Goal: Task Accomplishment & Management: Complete application form

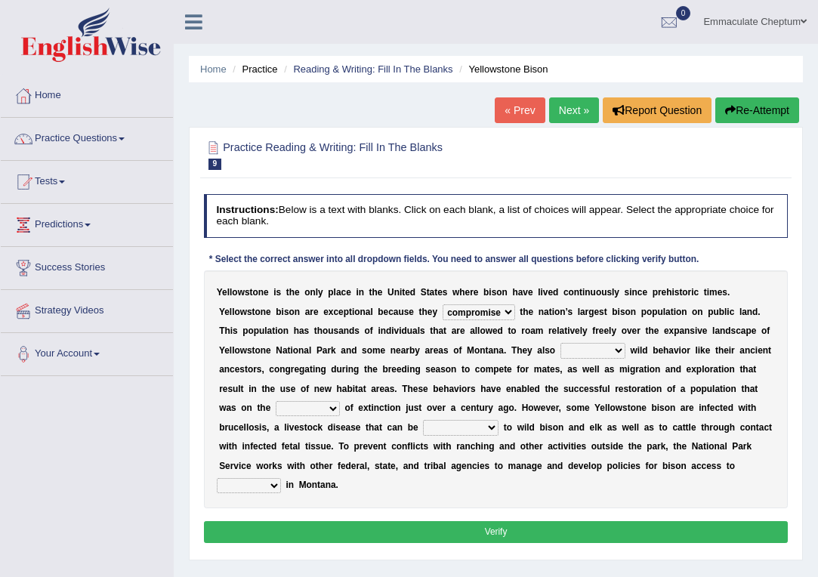
select select "compromise"
